Goal: Download file/media

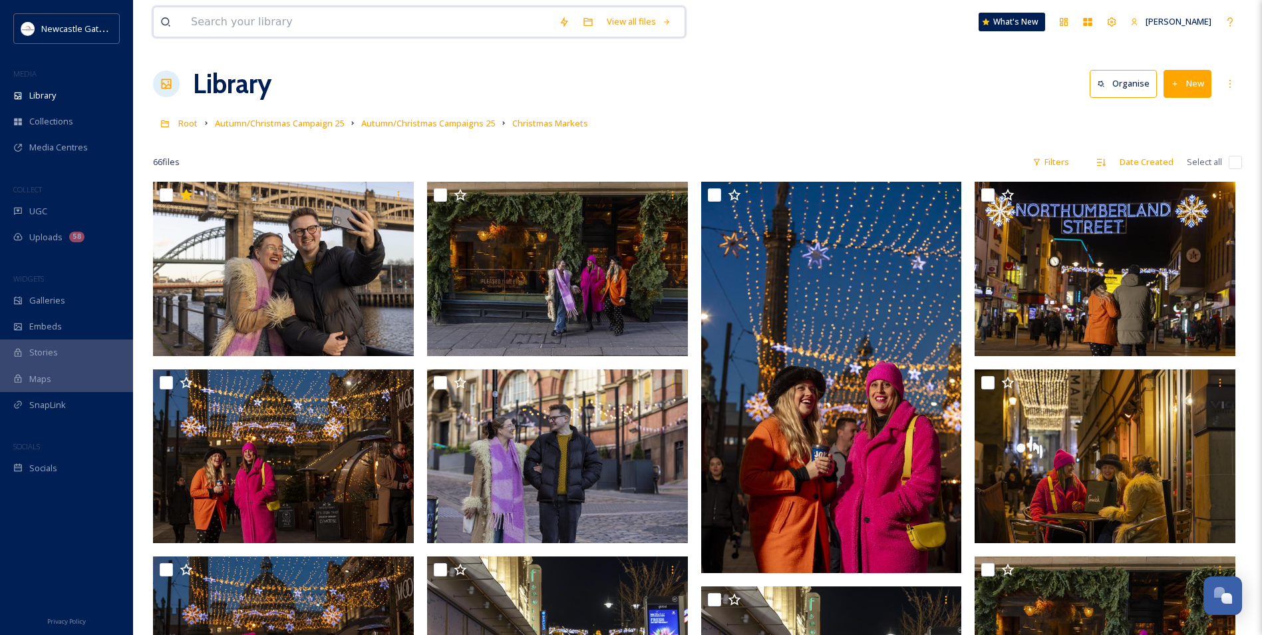
click at [251, 21] on input at bounding box center [368, 21] width 368 height 29
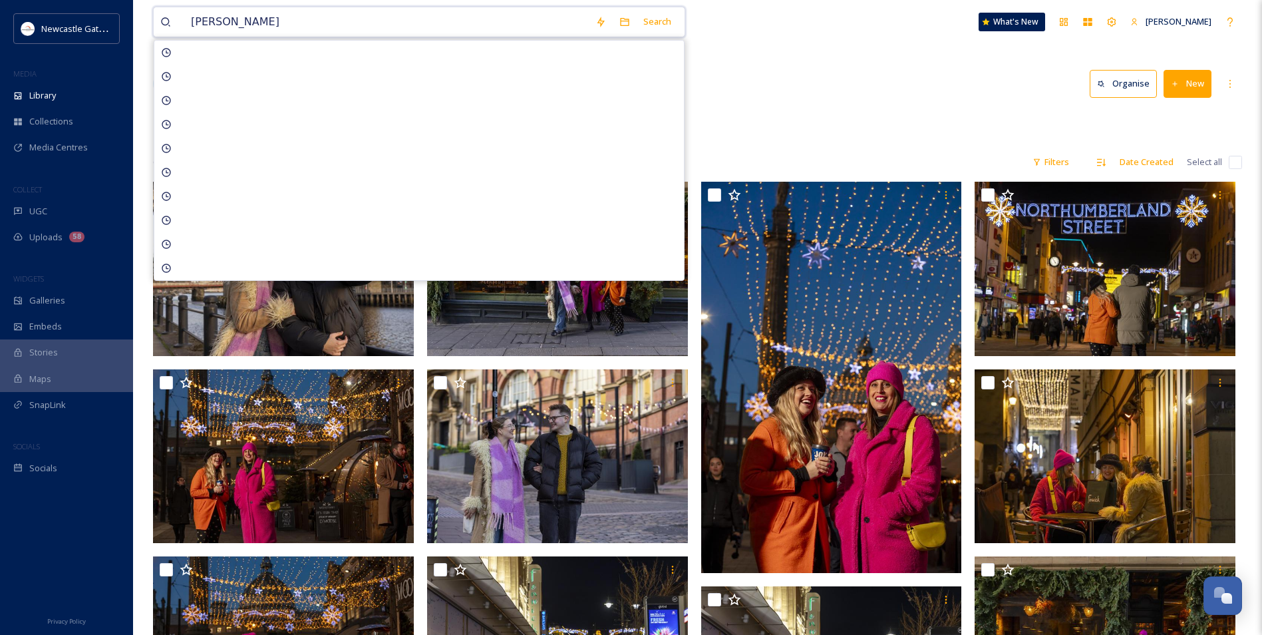
type input "[PERSON_NAME][GEOGRAPHIC_DATA]"
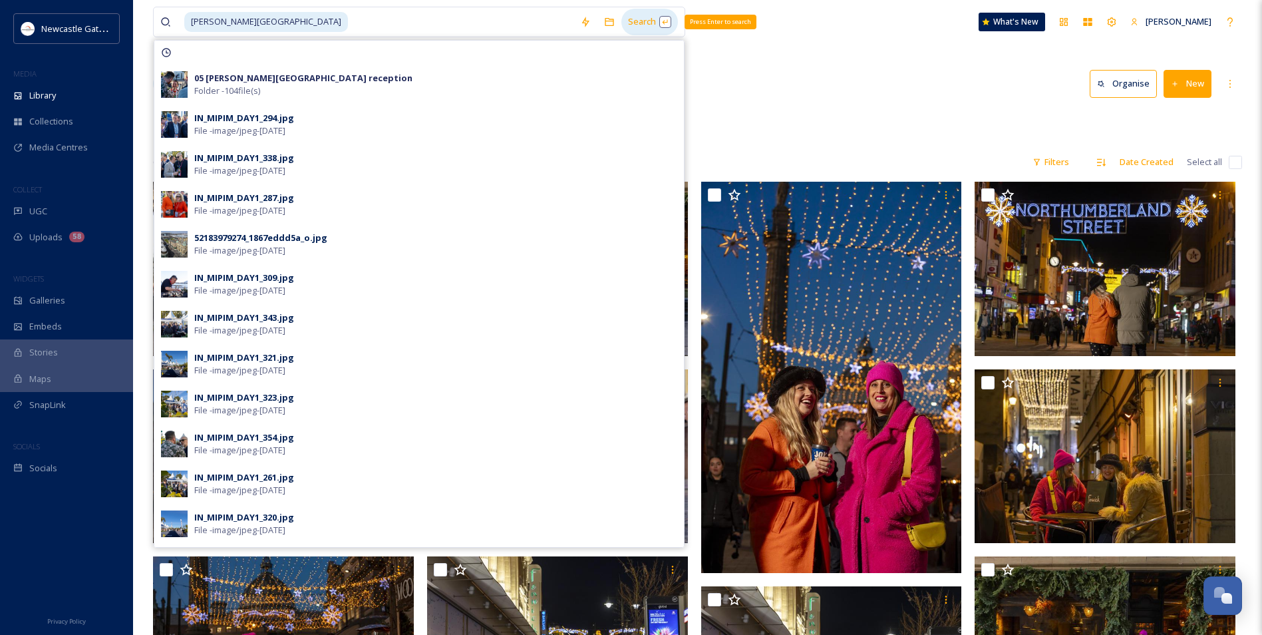
click at [639, 19] on div "Search Press Enter to search" at bounding box center [649, 22] width 57 height 26
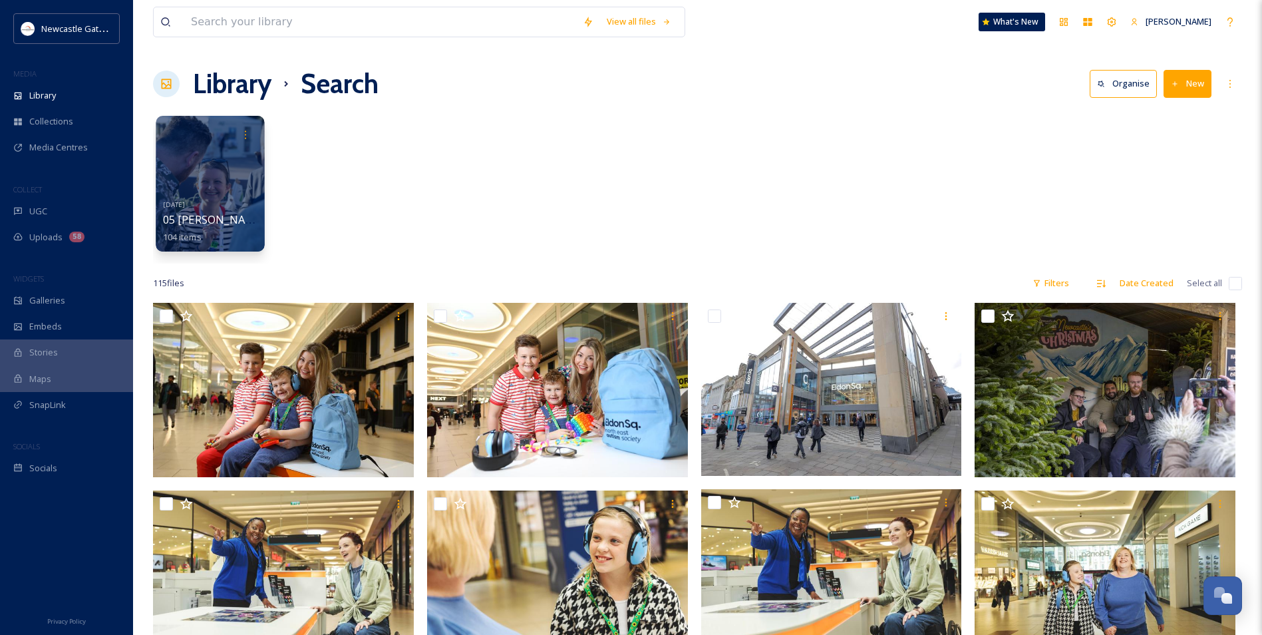
click at [182, 198] on link "[DATE] 05 [PERSON_NAME][GEOGRAPHIC_DATA] reception 104 items" at bounding box center [294, 219] width 263 height 46
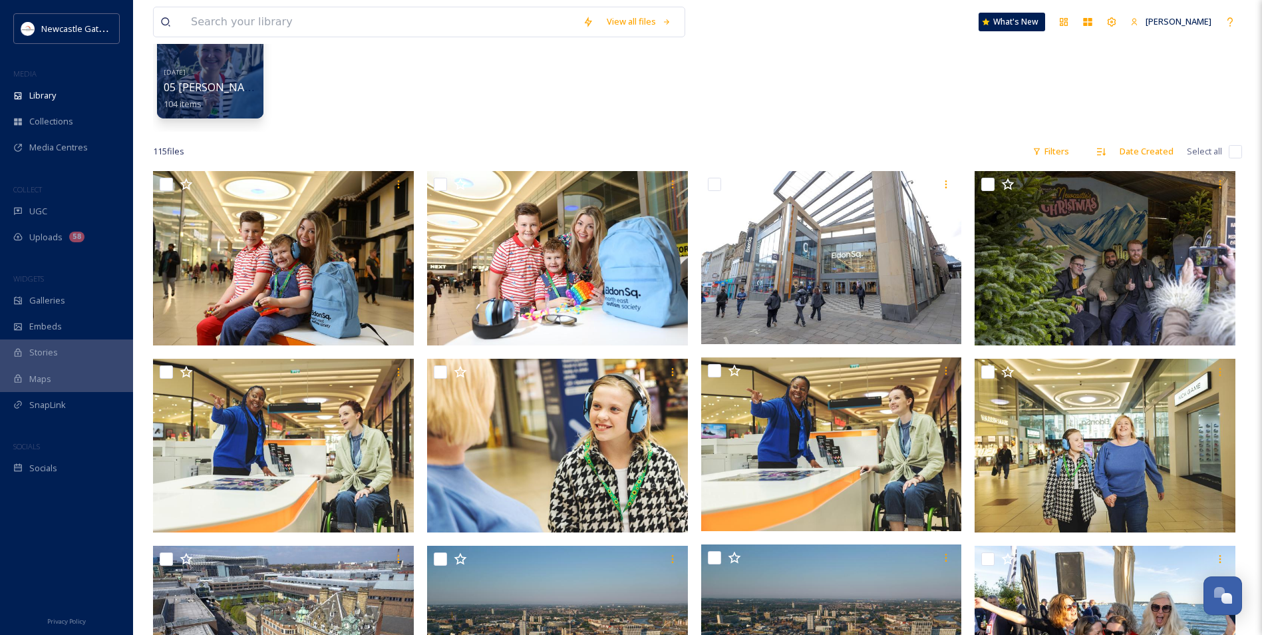
scroll to position [133, 0]
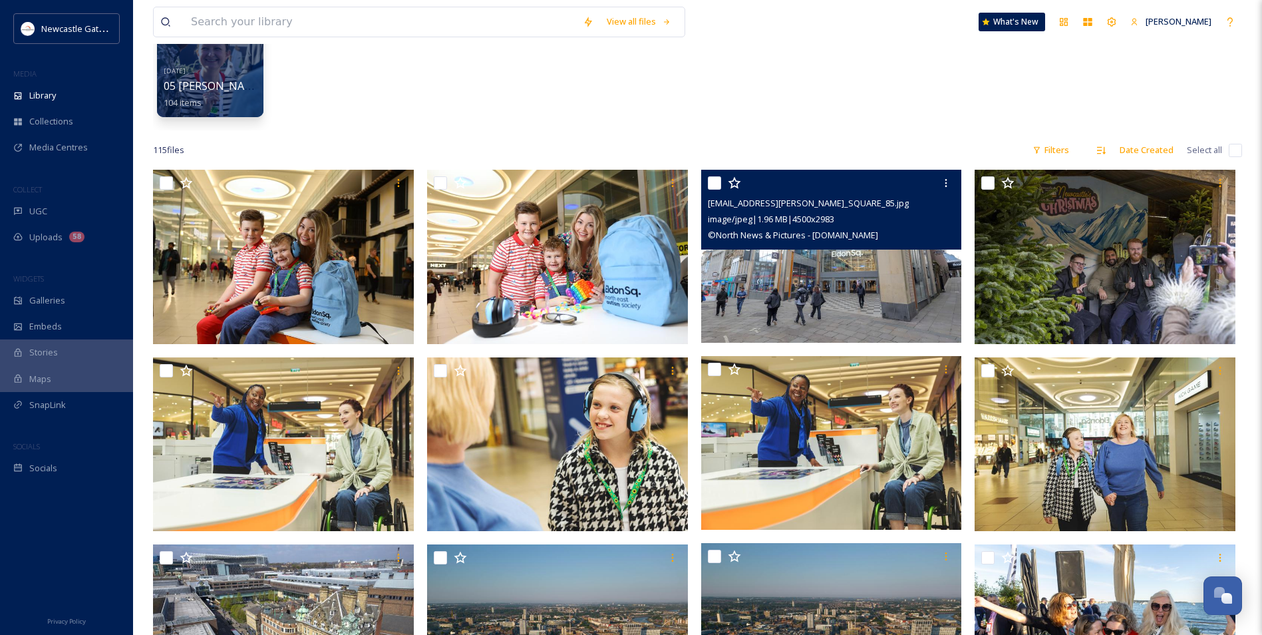
click at [850, 280] on img at bounding box center [831, 256] width 261 height 173
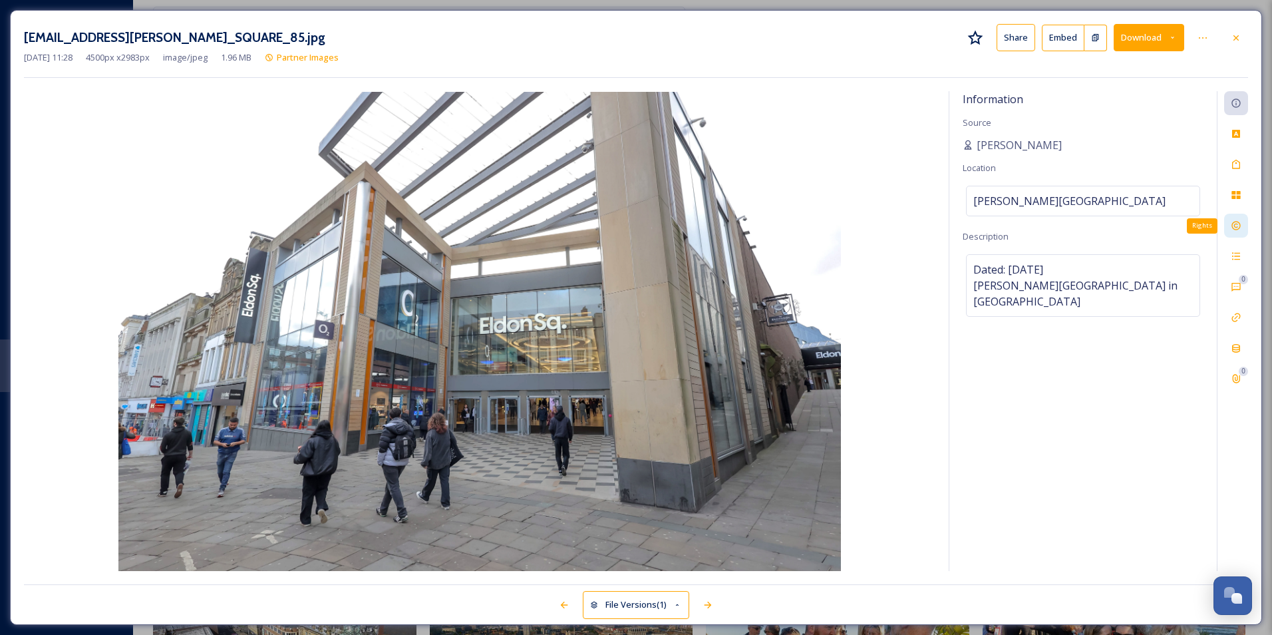
click at [1243, 227] on div "Rights" at bounding box center [1236, 226] width 24 height 24
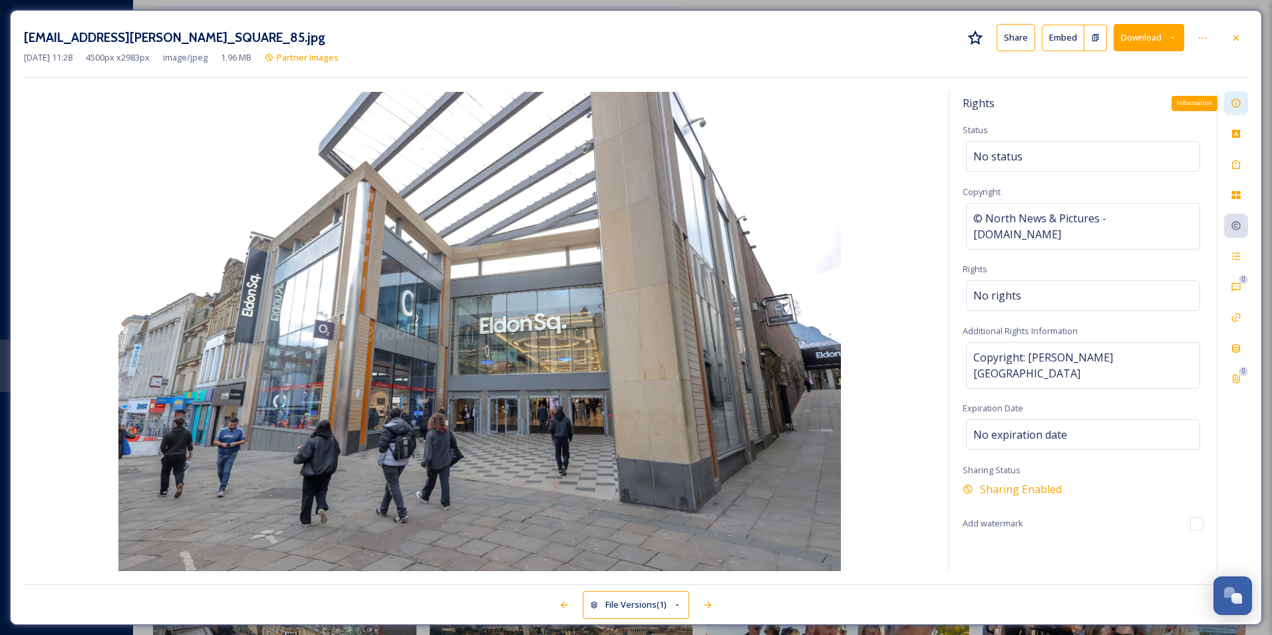
click at [1240, 107] on icon at bounding box center [1236, 103] width 11 height 11
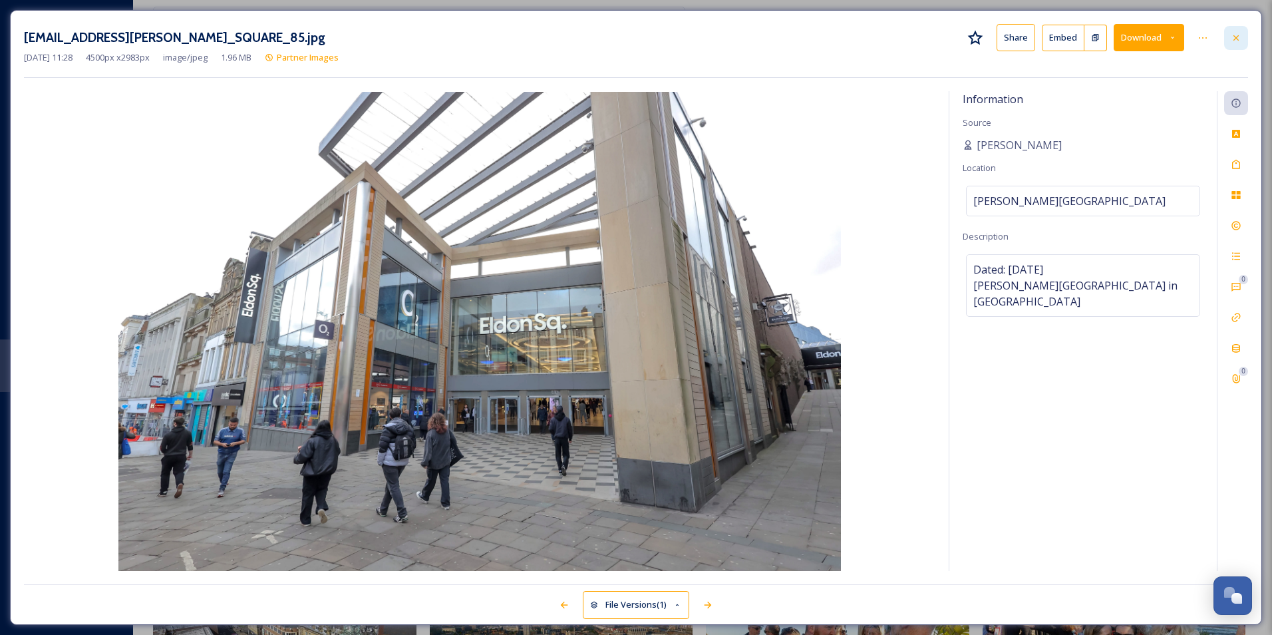
click at [1243, 37] on div at bounding box center [1236, 38] width 24 height 24
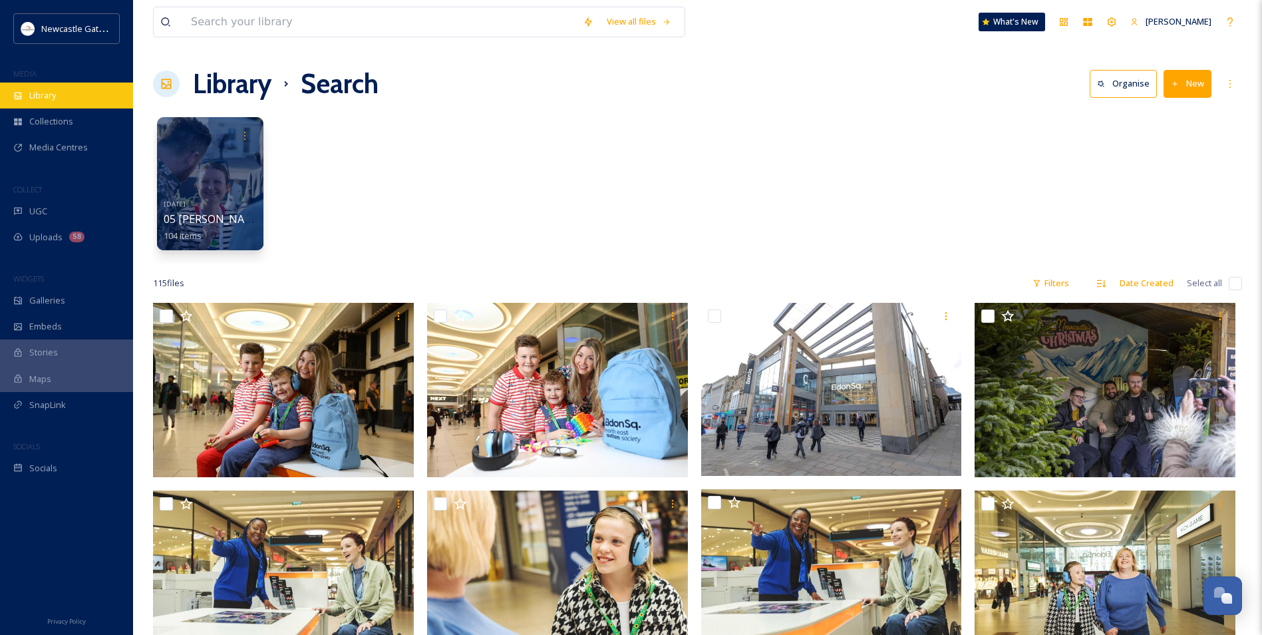
click at [64, 90] on div "Library" at bounding box center [66, 95] width 133 height 26
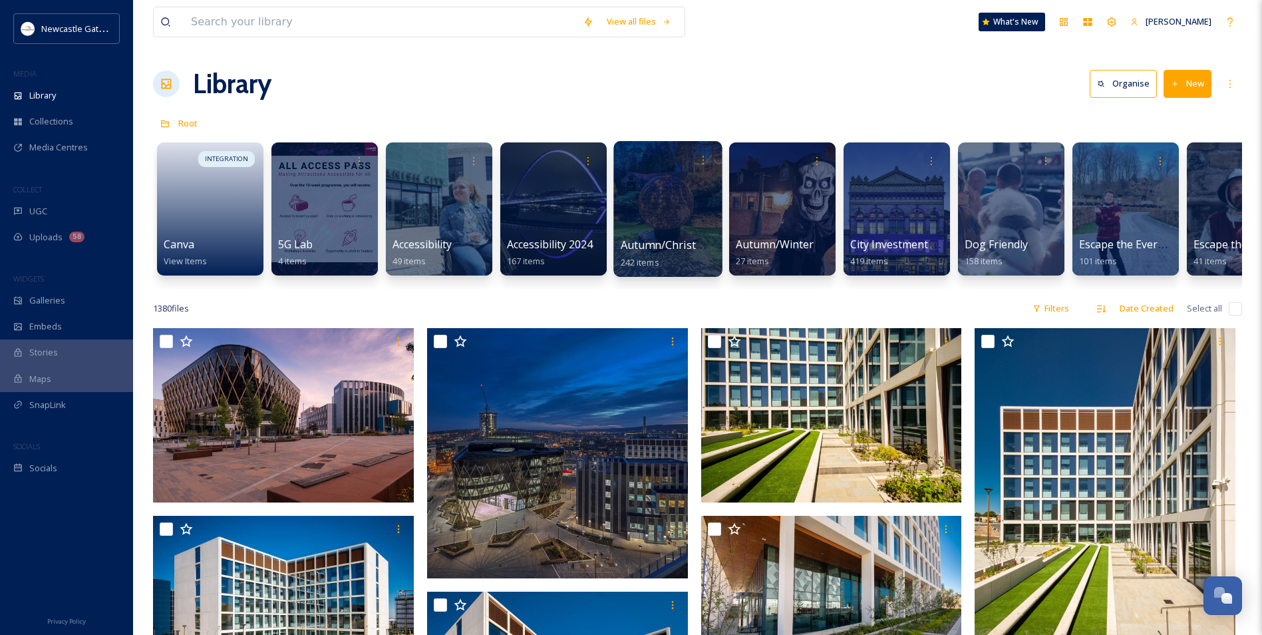
click at [666, 222] on div at bounding box center [667, 209] width 108 height 136
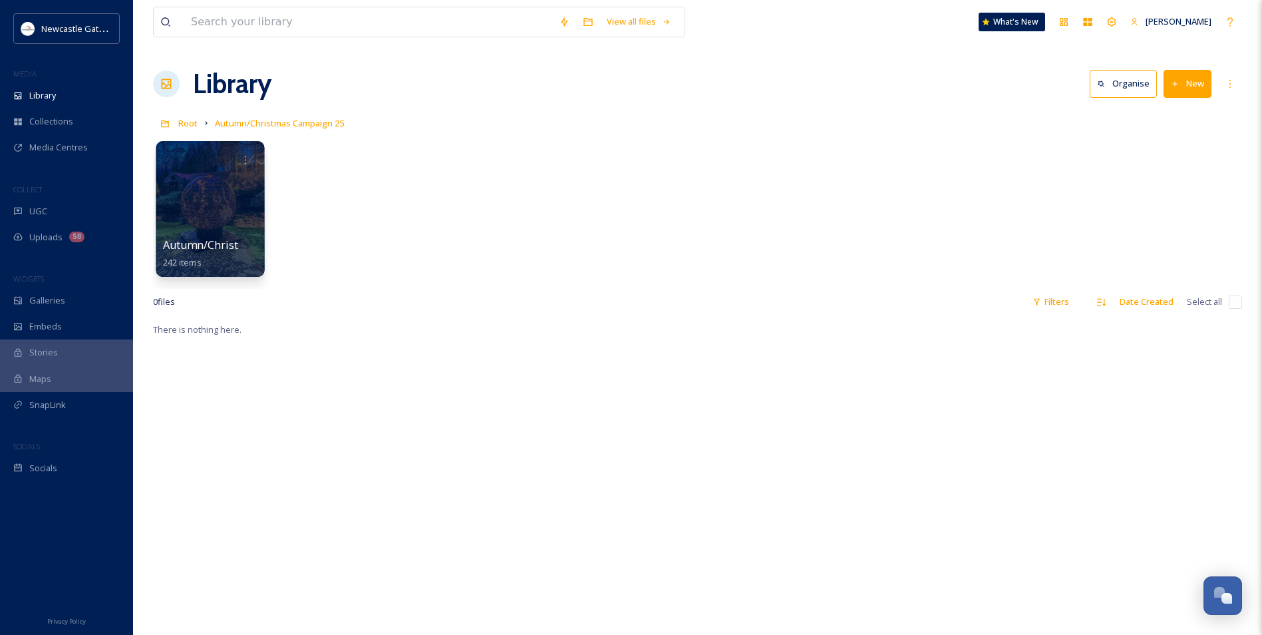
click at [218, 238] on span "Autumn/Christmas Campaigns 25" at bounding box center [248, 244] width 171 height 15
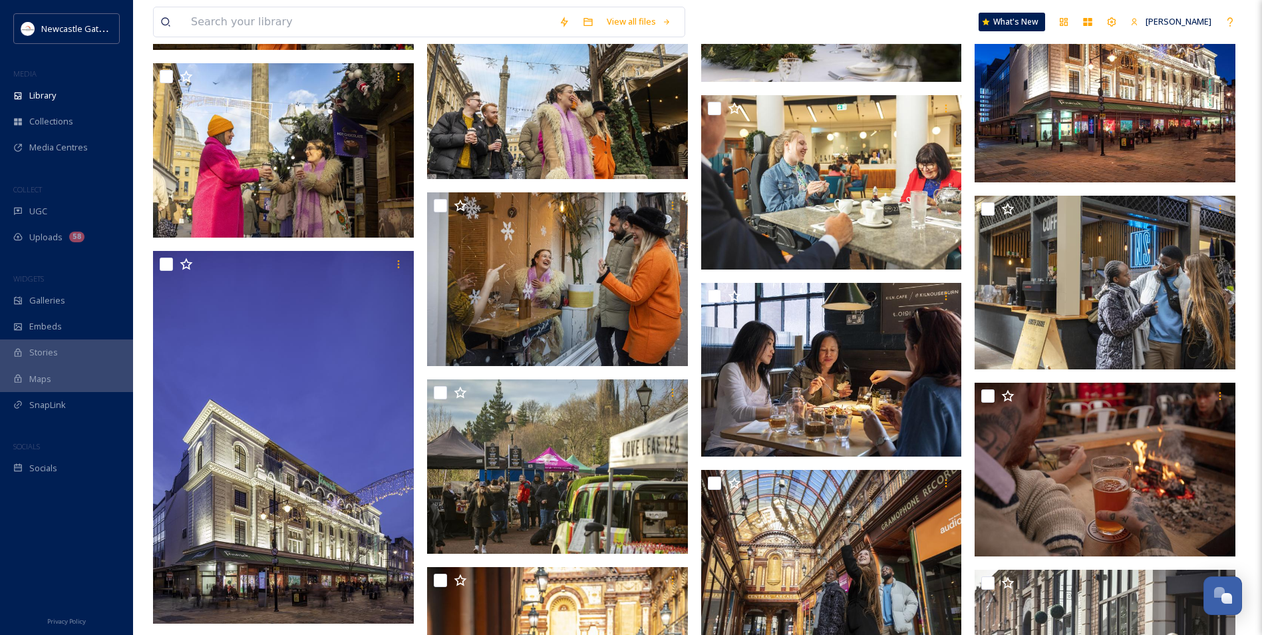
scroll to position [3392, 0]
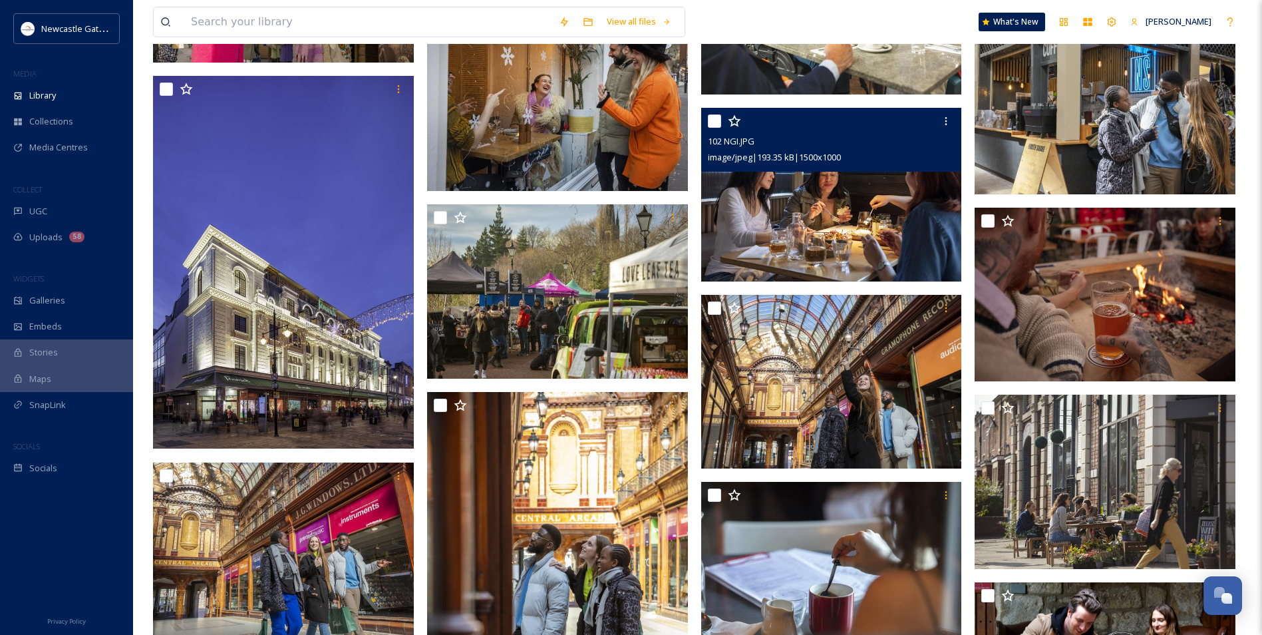
click at [793, 216] on img at bounding box center [831, 195] width 261 height 174
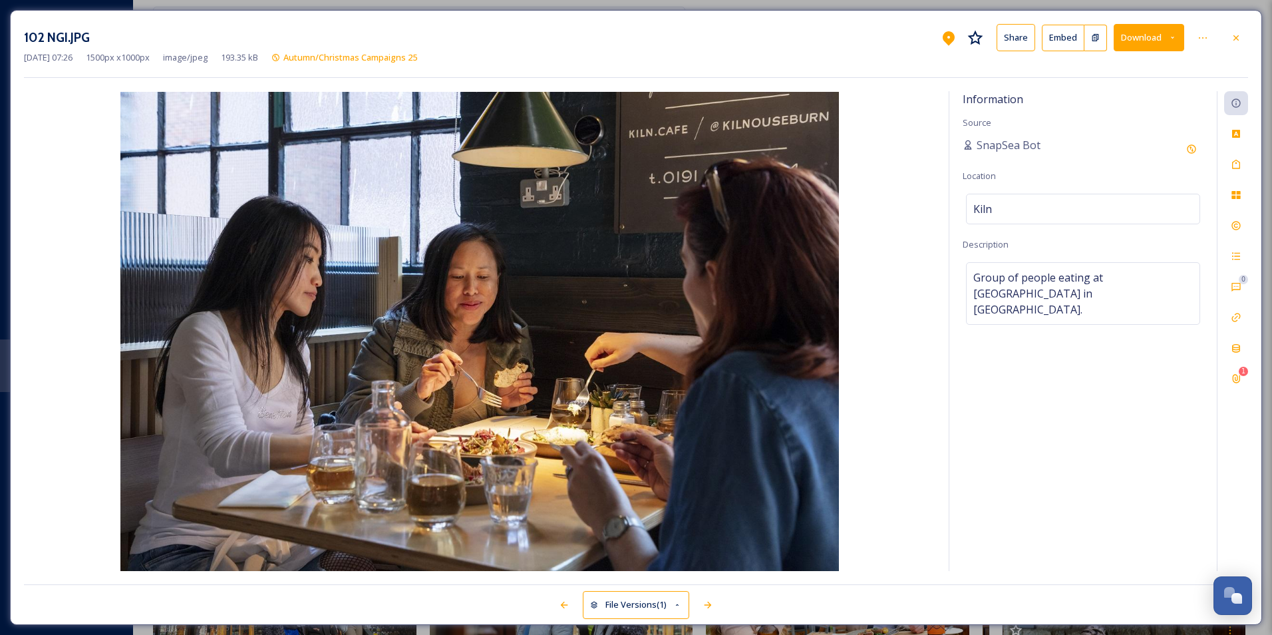
click at [1136, 43] on button "Download" at bounding box center [1149, 37] width 71 height 27
click at [1139, 64] on span "Download Original (1500 x 1000)" at bounding box center [1114, 68] width 126 height 13
click at [1239, 41] on icon at bounding box center [1236, 38] width 11 height 11
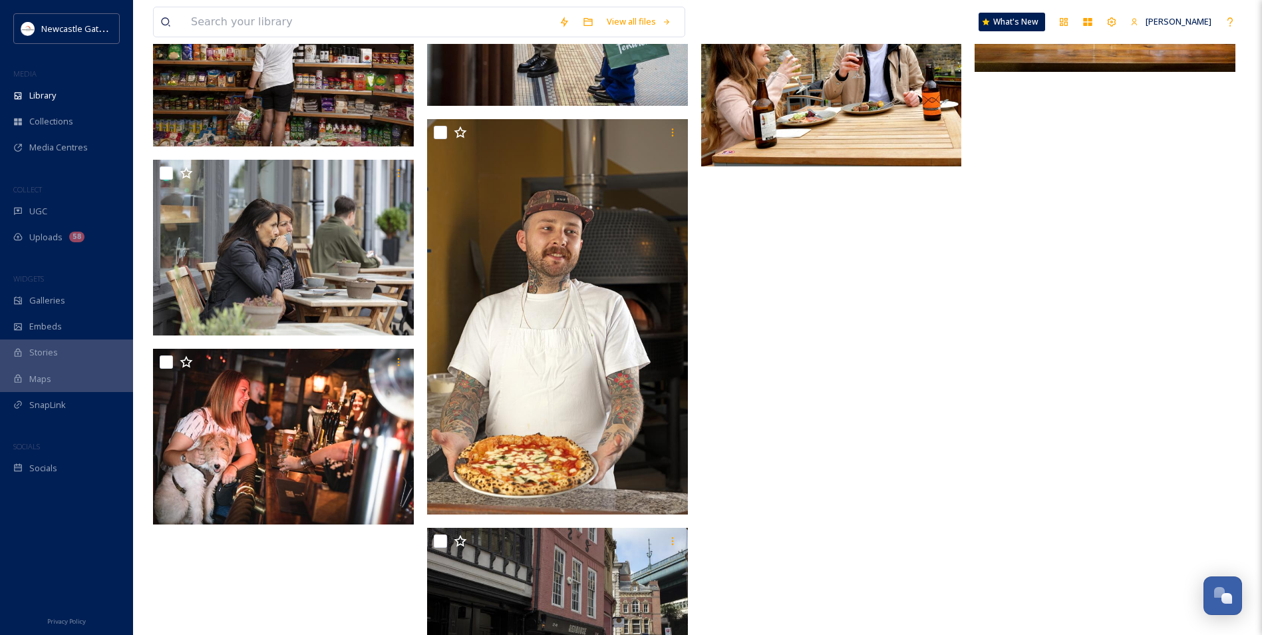
scroll to position [3987, 0]
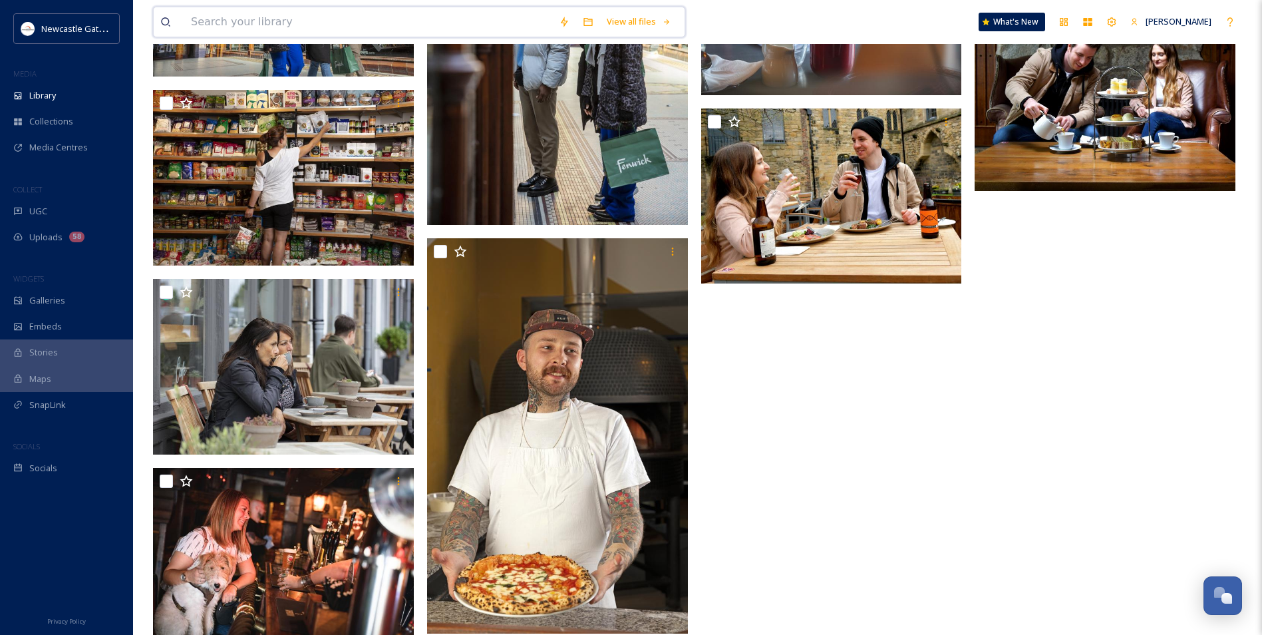
click at [243, 26] on input at bounding box center [368, 21] width 368 height 29
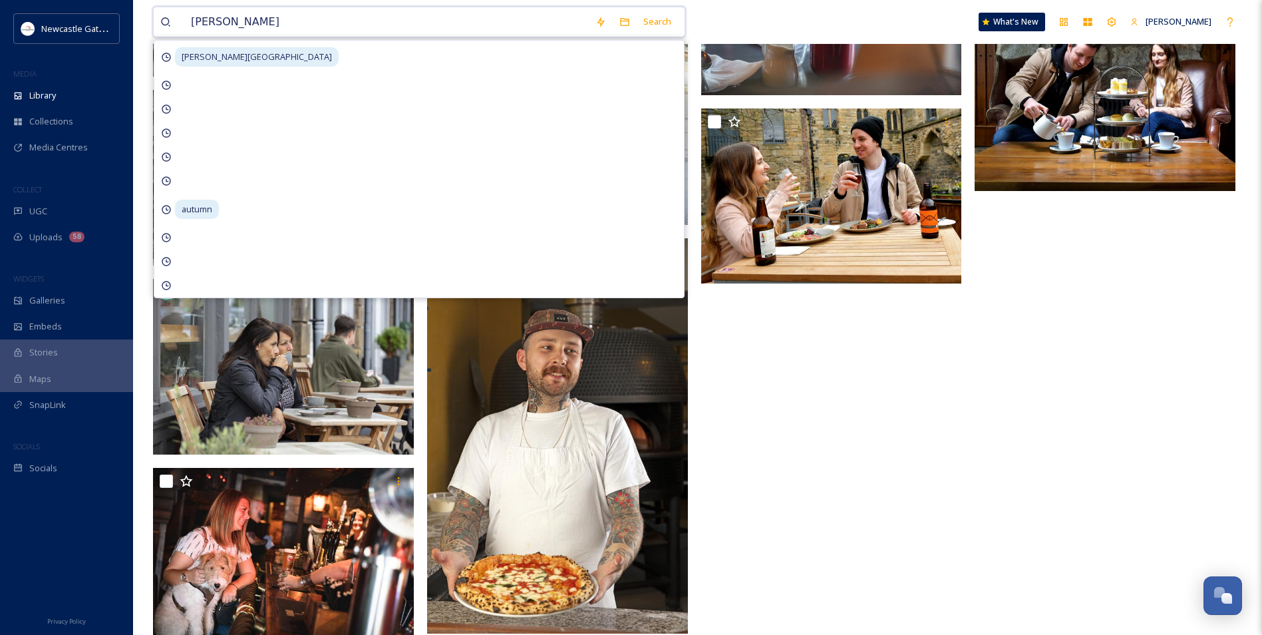
type input "grainger market"
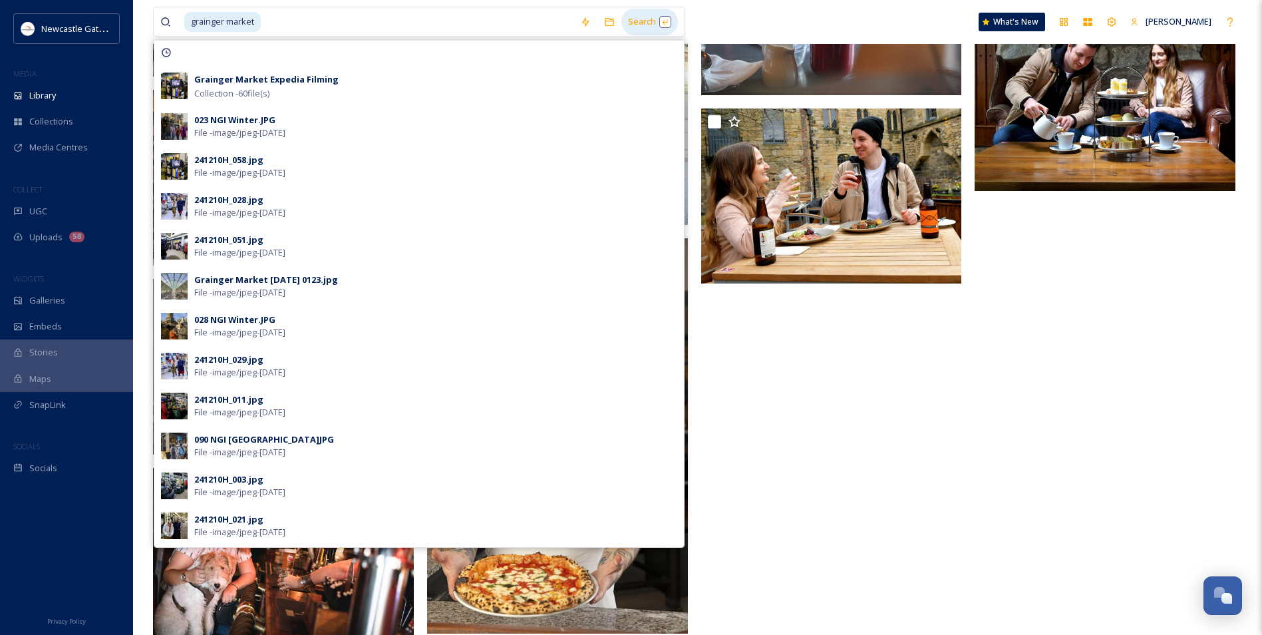
click at [633, 19] on div "Search" at bounding box center [649, 22] width 57 height 26
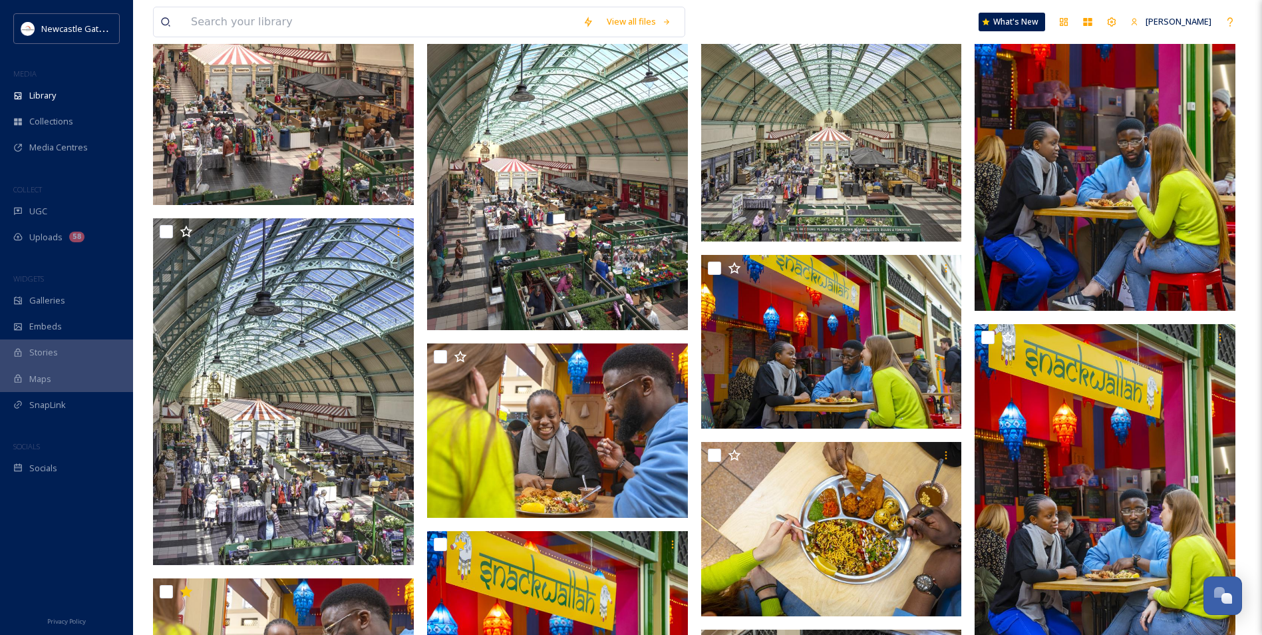
scroll to position [6016, 0]
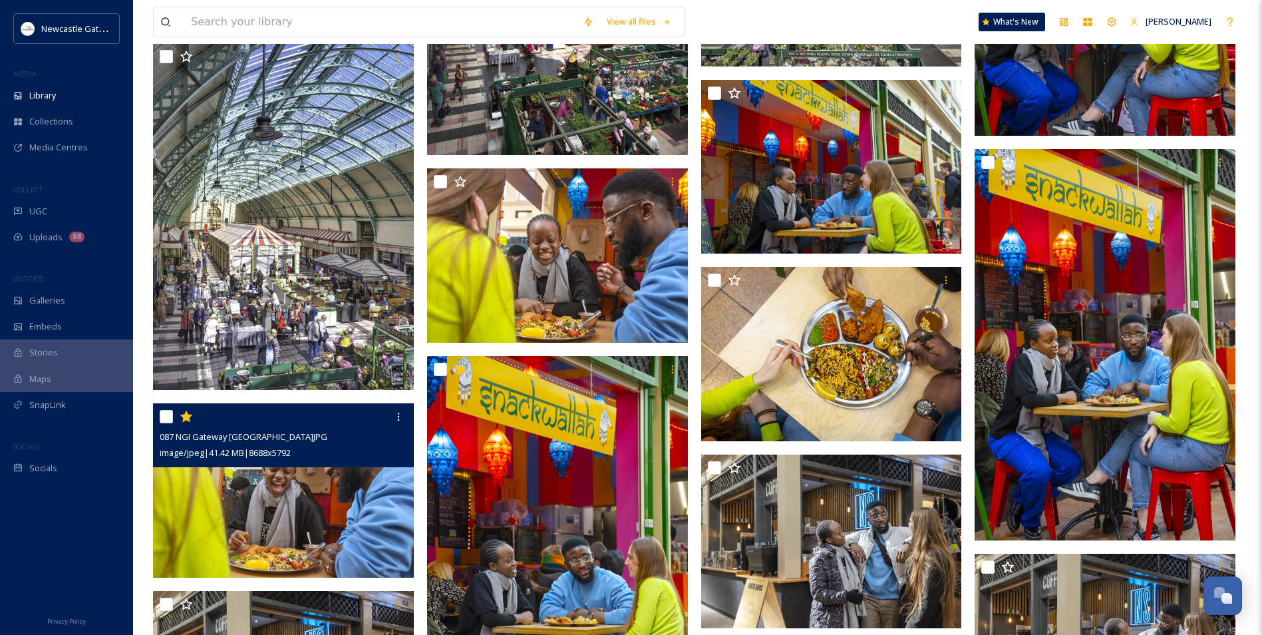
click at [226, 497] on img at bounding box center [283, 490] width 261 height 174
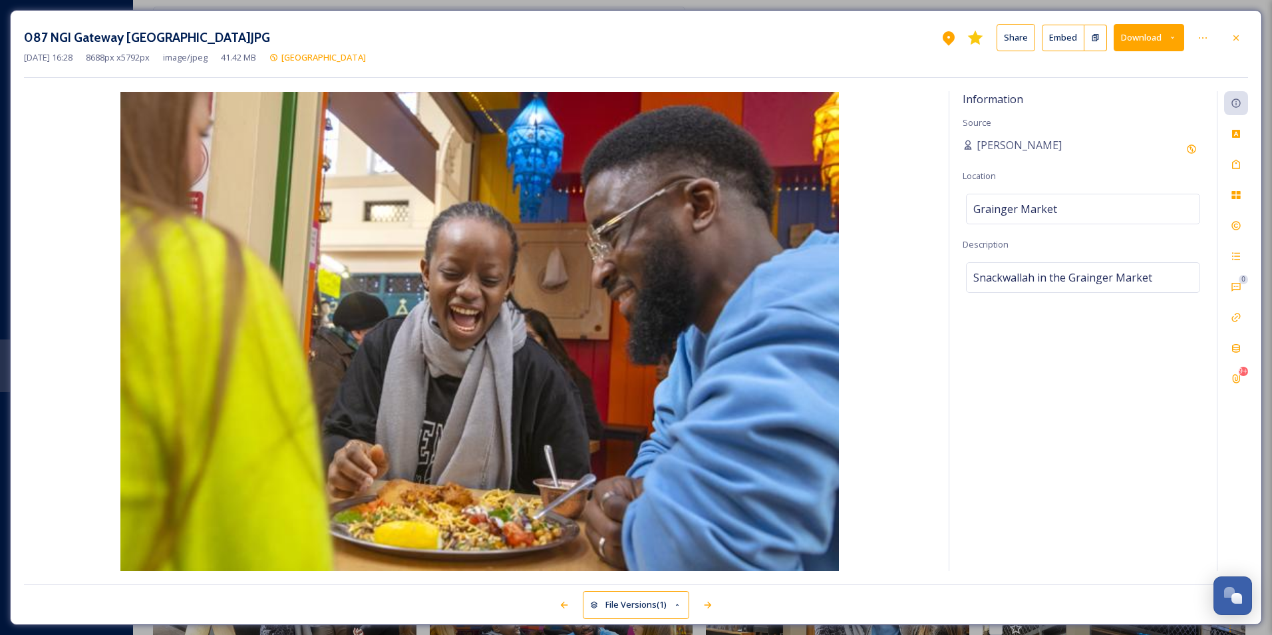
click at [1145, 40] on button "Download" at bounding box center [1149, 37] width 71 height 27
click at [1247, 41] on div at bounding box center [1236, 38] width 24 height 24
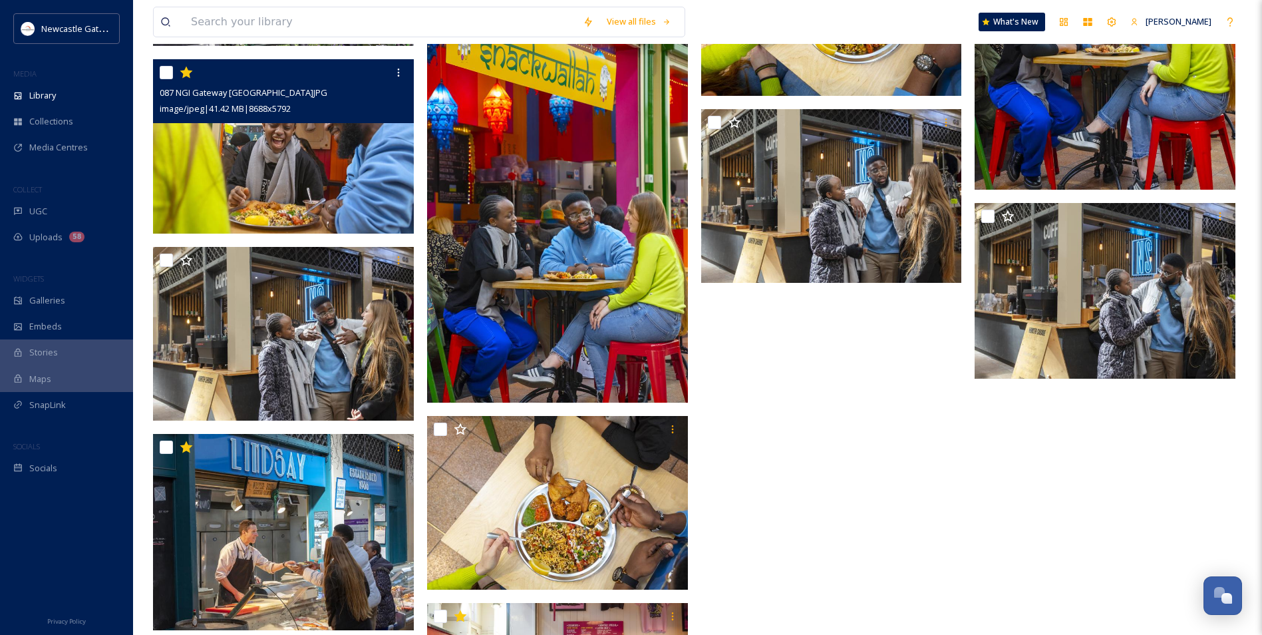
scroll to position [6585, 0]
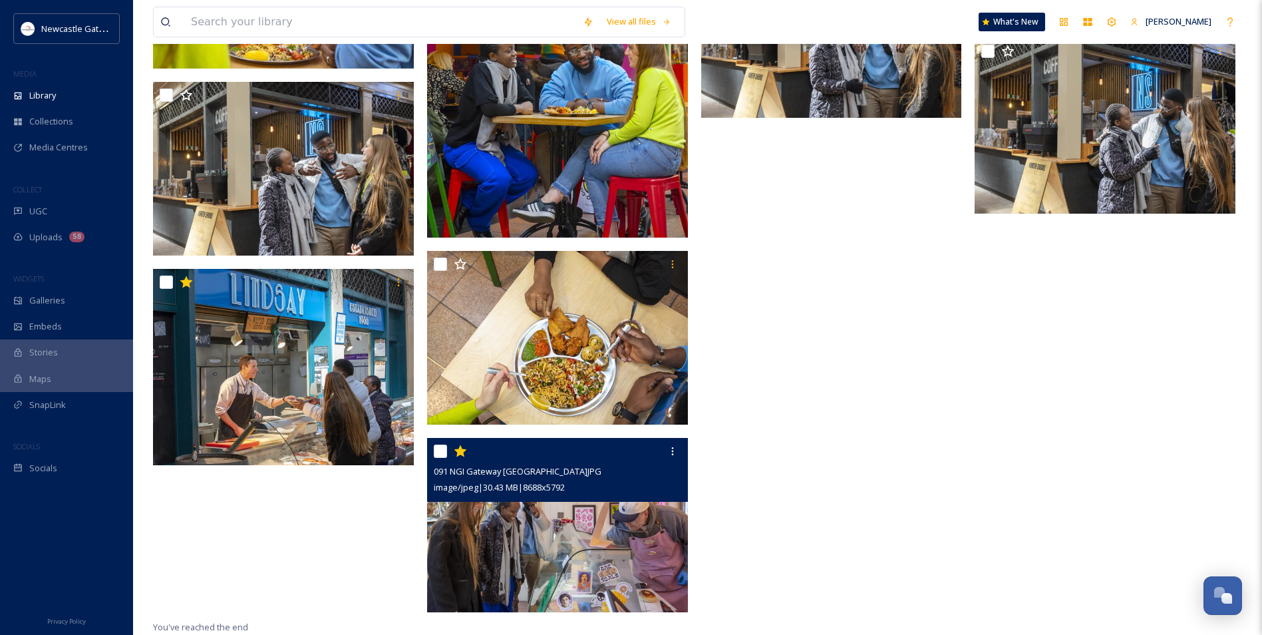
click at [591, 541] on img at bounding box center [557, 525] width 261 height 174
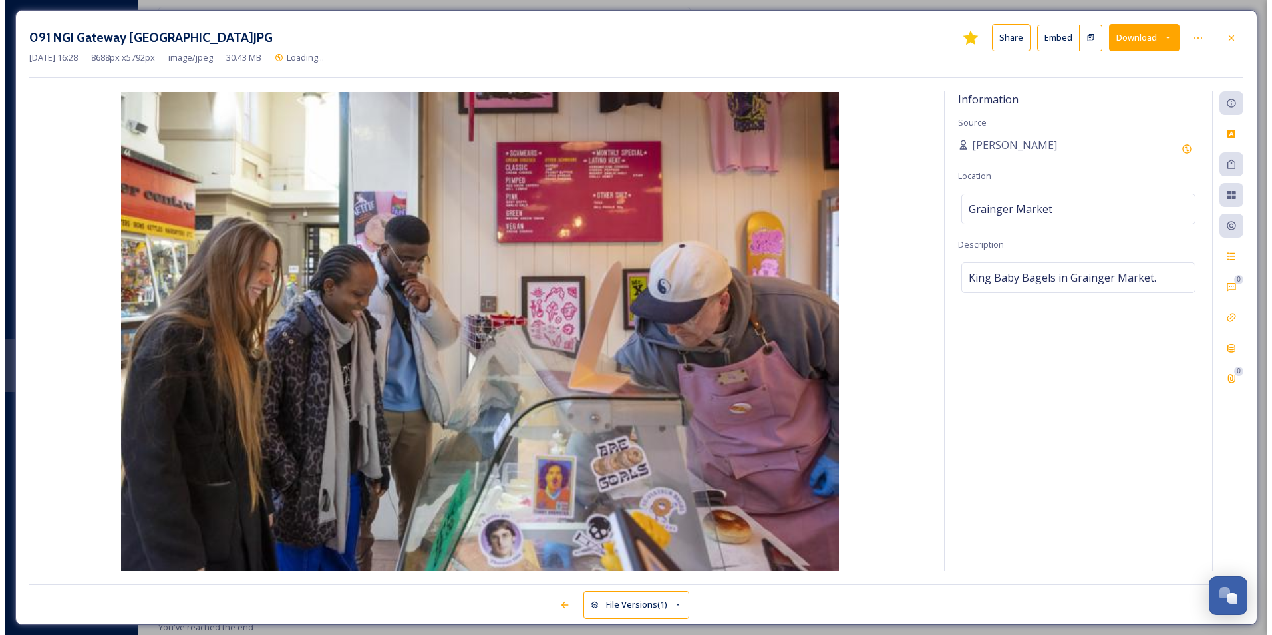
scroll to position [6438, 0]
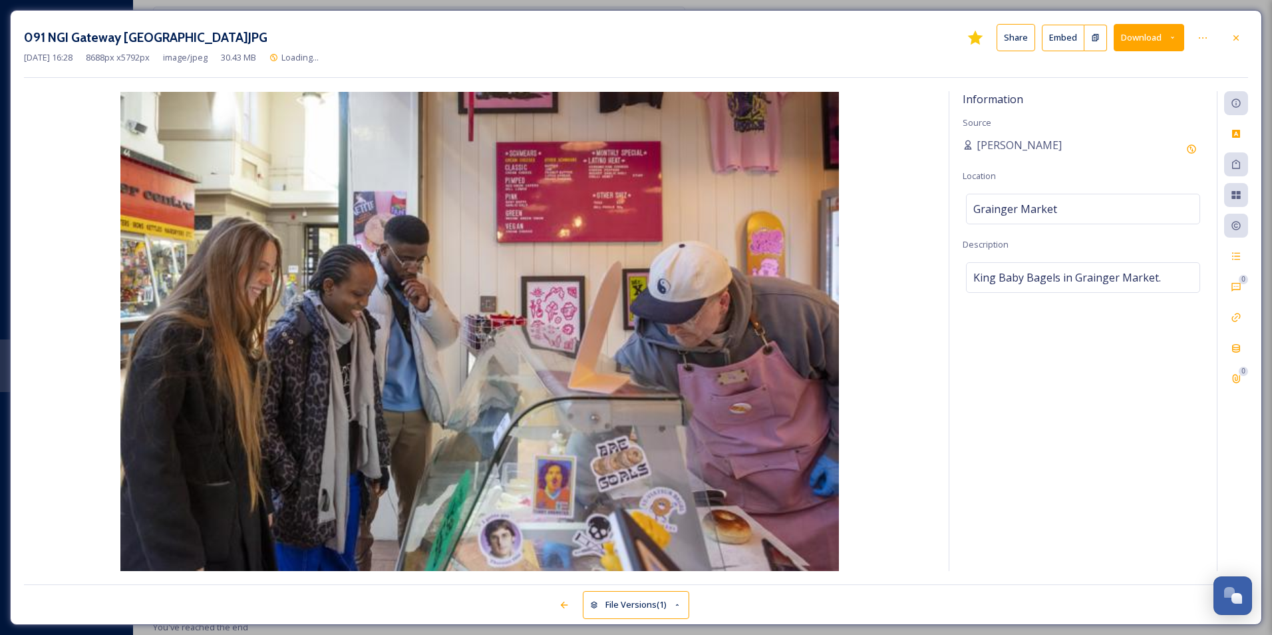
click at [1137, 44] on button "Download" at bounding box center [1149, 37] width 71 height 27
click at [1135, 67] on span "Download Original (8688 x 5792)" at bounding box center [1114, 68] width 126 height 13
